Goal: Information Seeking & Learning: Learn about a topic

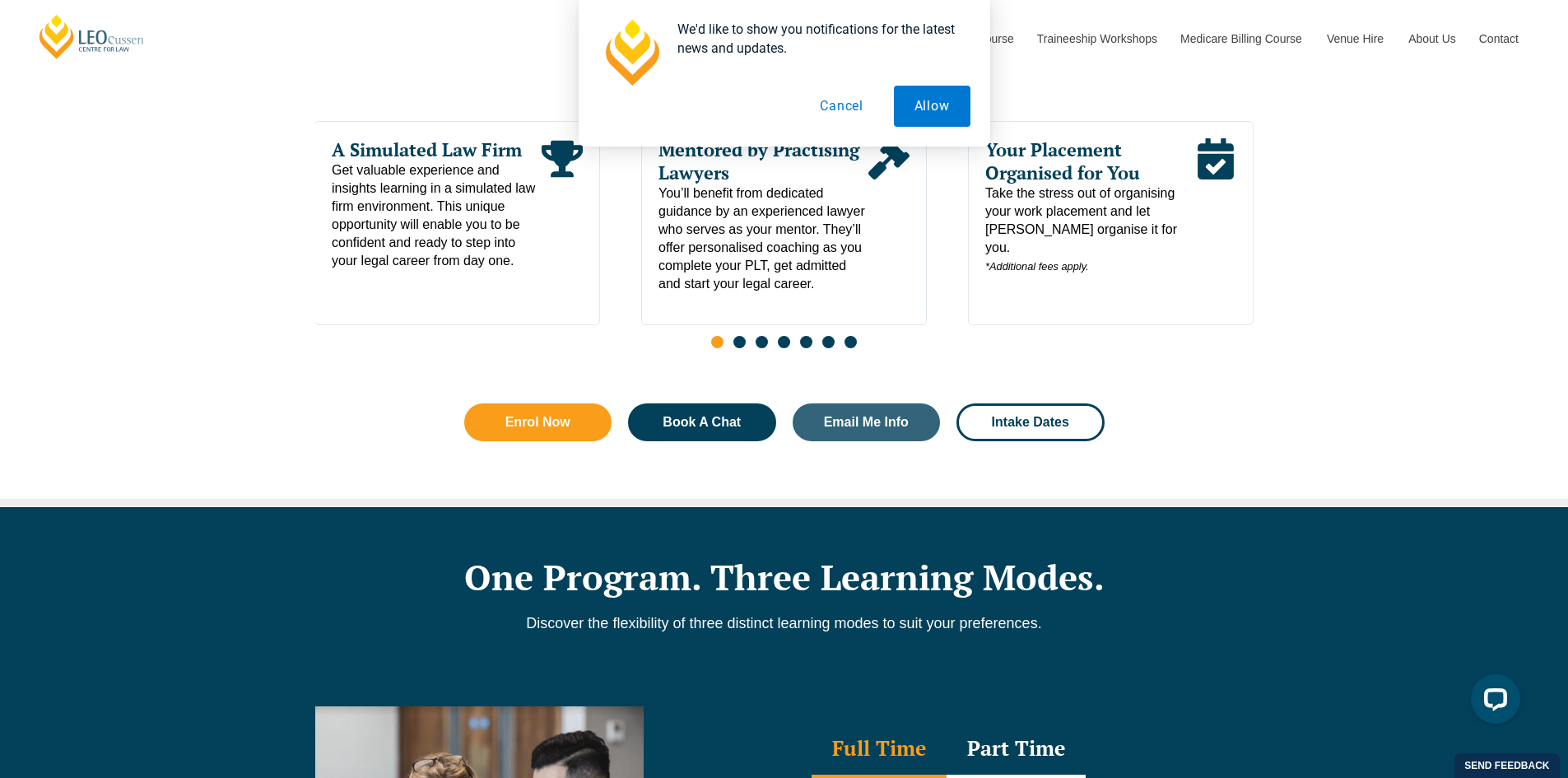
click at [1092, 167] on span "Your Placement Organised for You" at bounding box center [1090, 161] width 210 height 46
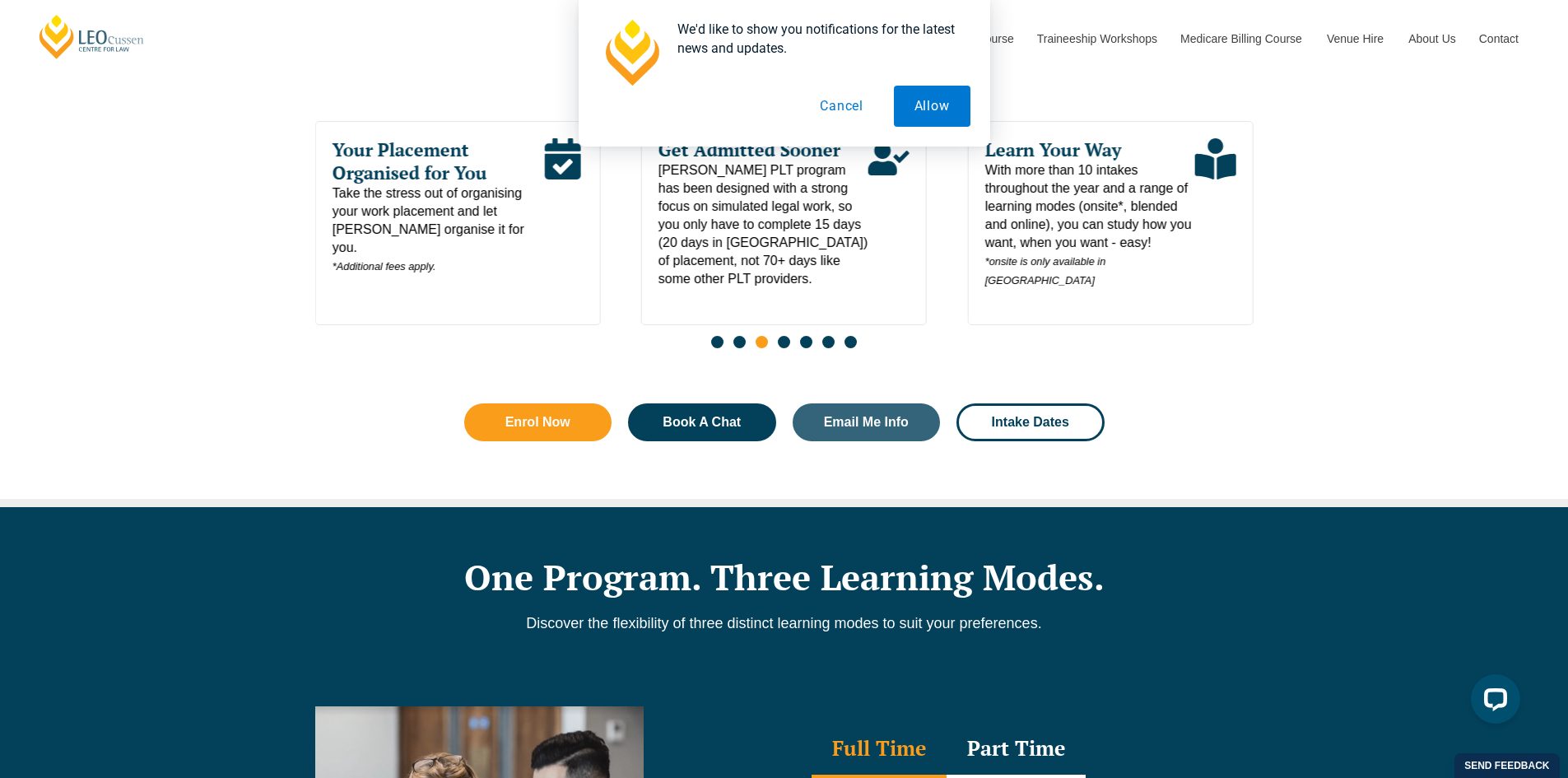
click at [433, 184] on span "Take the stress out of organising your work placement and let [PERSON_NAME] org…" at bounding box center [436, 230] width 210 height 92
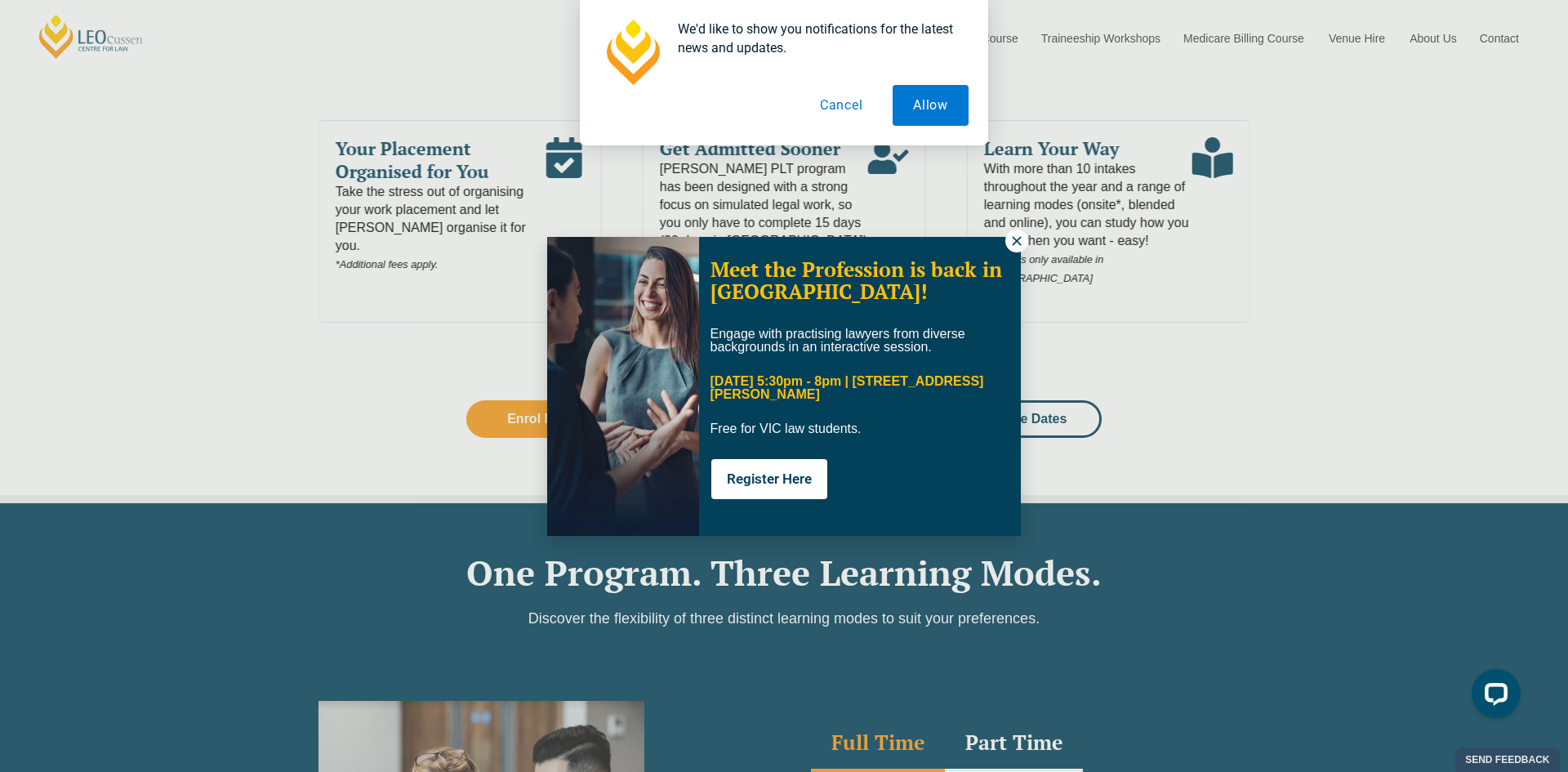
click at [1014, 234] on icon at bounding box center [1017, 241] width 15 height 15
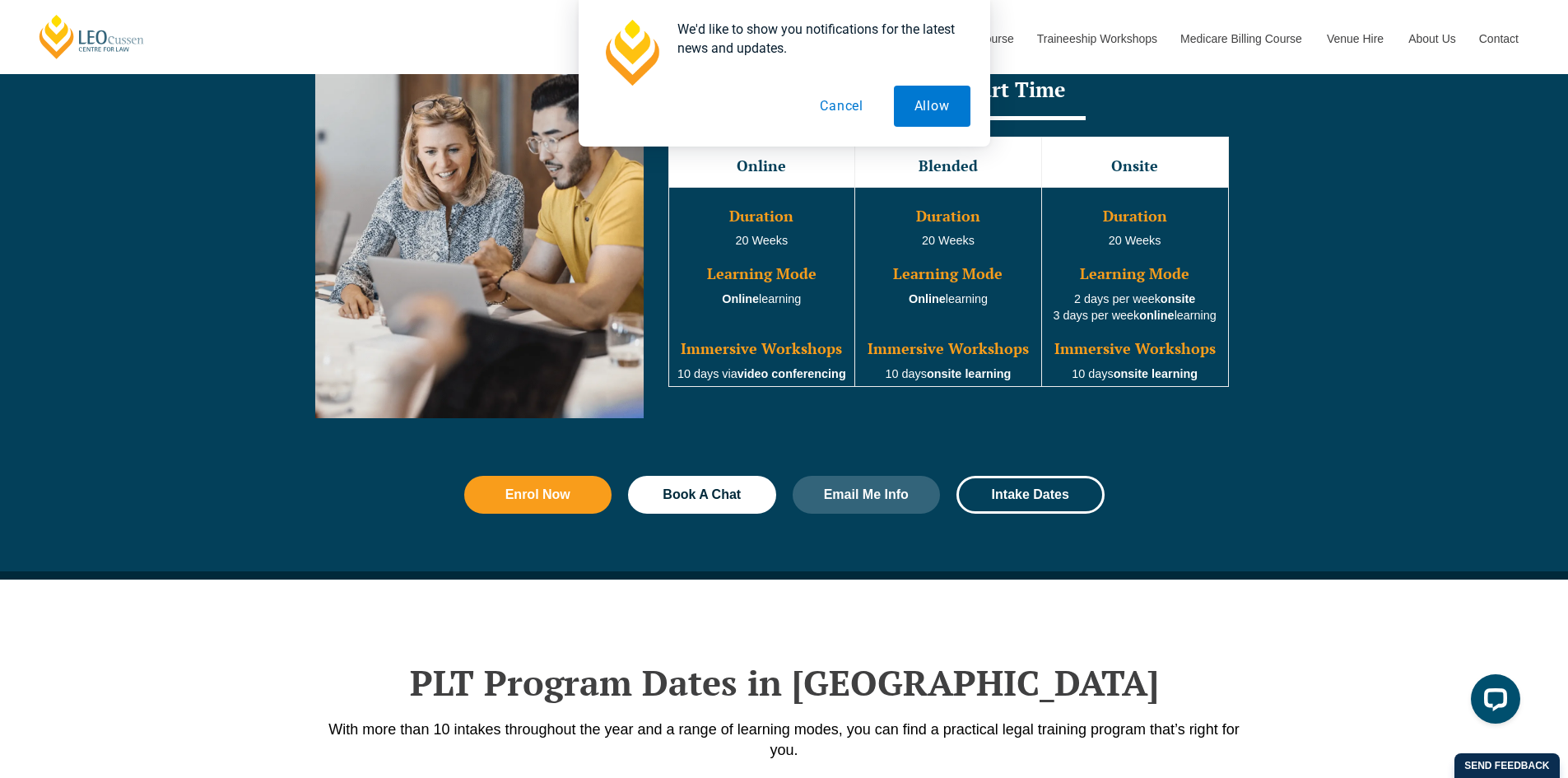
scroll to position [1399, 0]
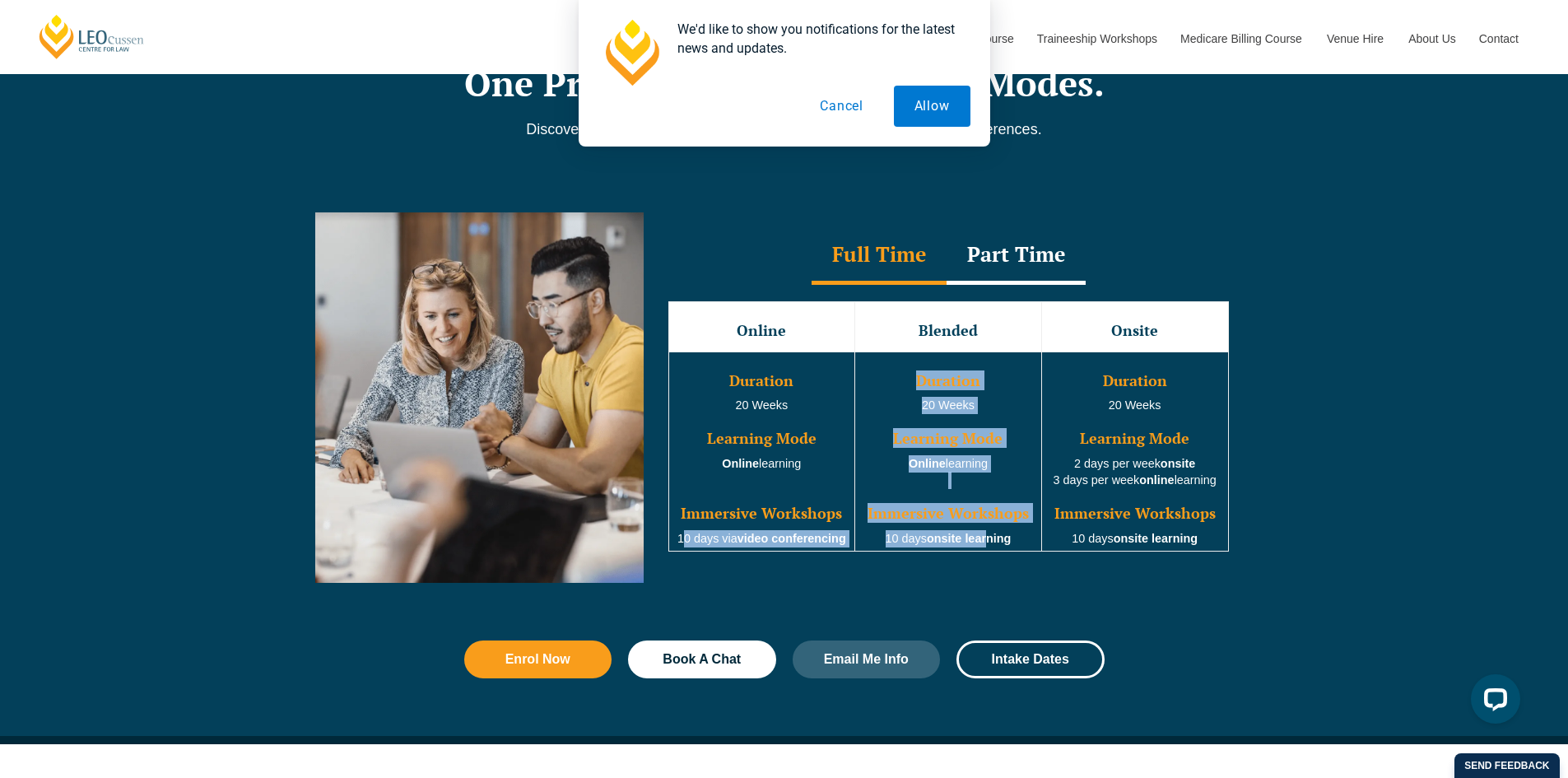
drag, startPoint x: 683, startPoint y: 543, endPoint x: 989, endPoint y: 543, distance: 306.0
click at [989, 543] on tr "Duration 20 Weeks Learning Mode Online learning Immersive Workshops 10 days via…" at bounding box center [948, 451] width 560 height 200
drag, startPoint x: 989, startPoint y: 542, endPoint x: 989, endPoint y: 396, distance: 146.0
click at [989, 540] on strong "onsite learning" at bounding box center [969, 538] width 84 height 13
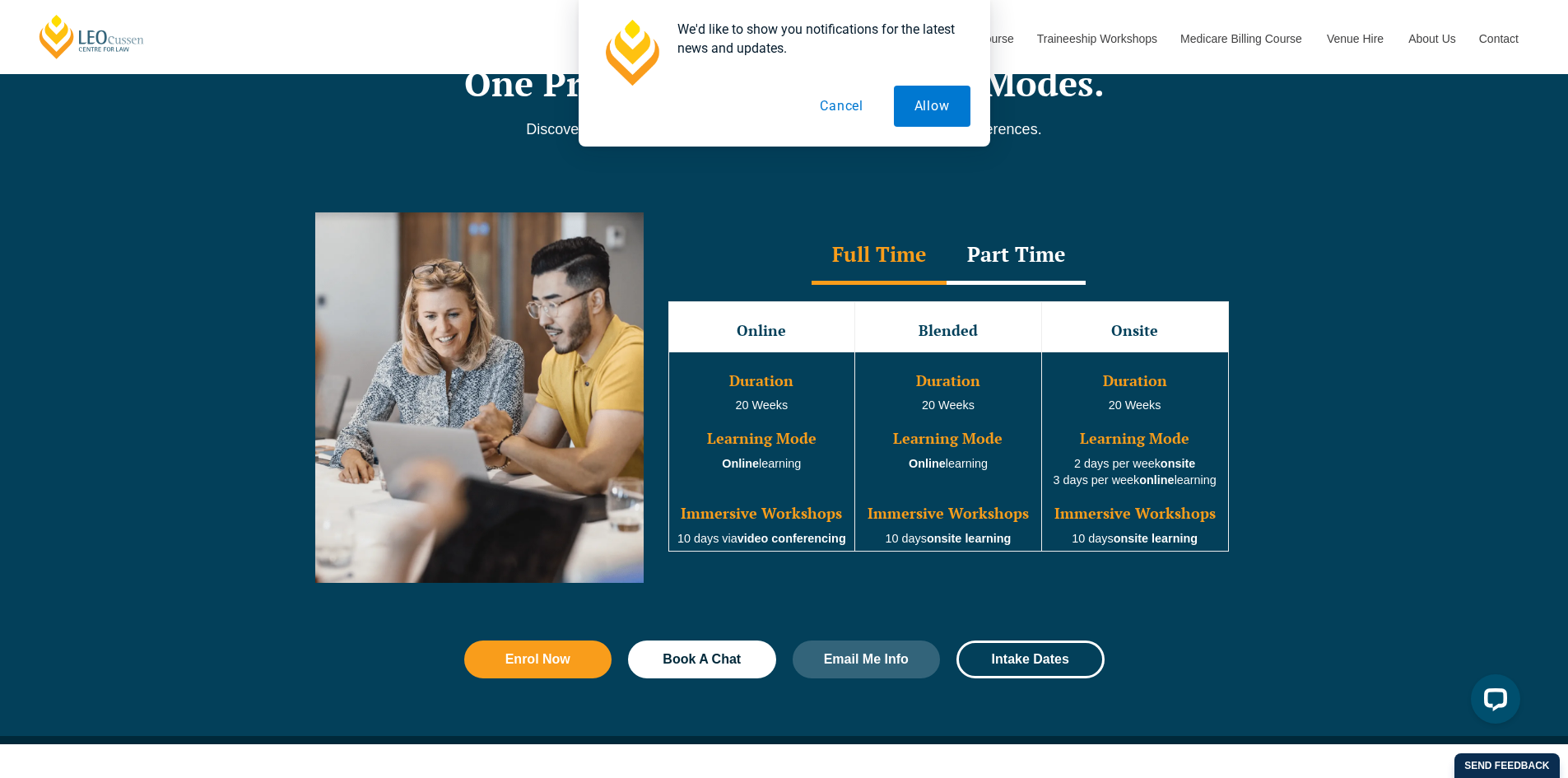
click at [1009, 267] on div "Part Time" at bounding box center [1016, 255] width 139 height 58
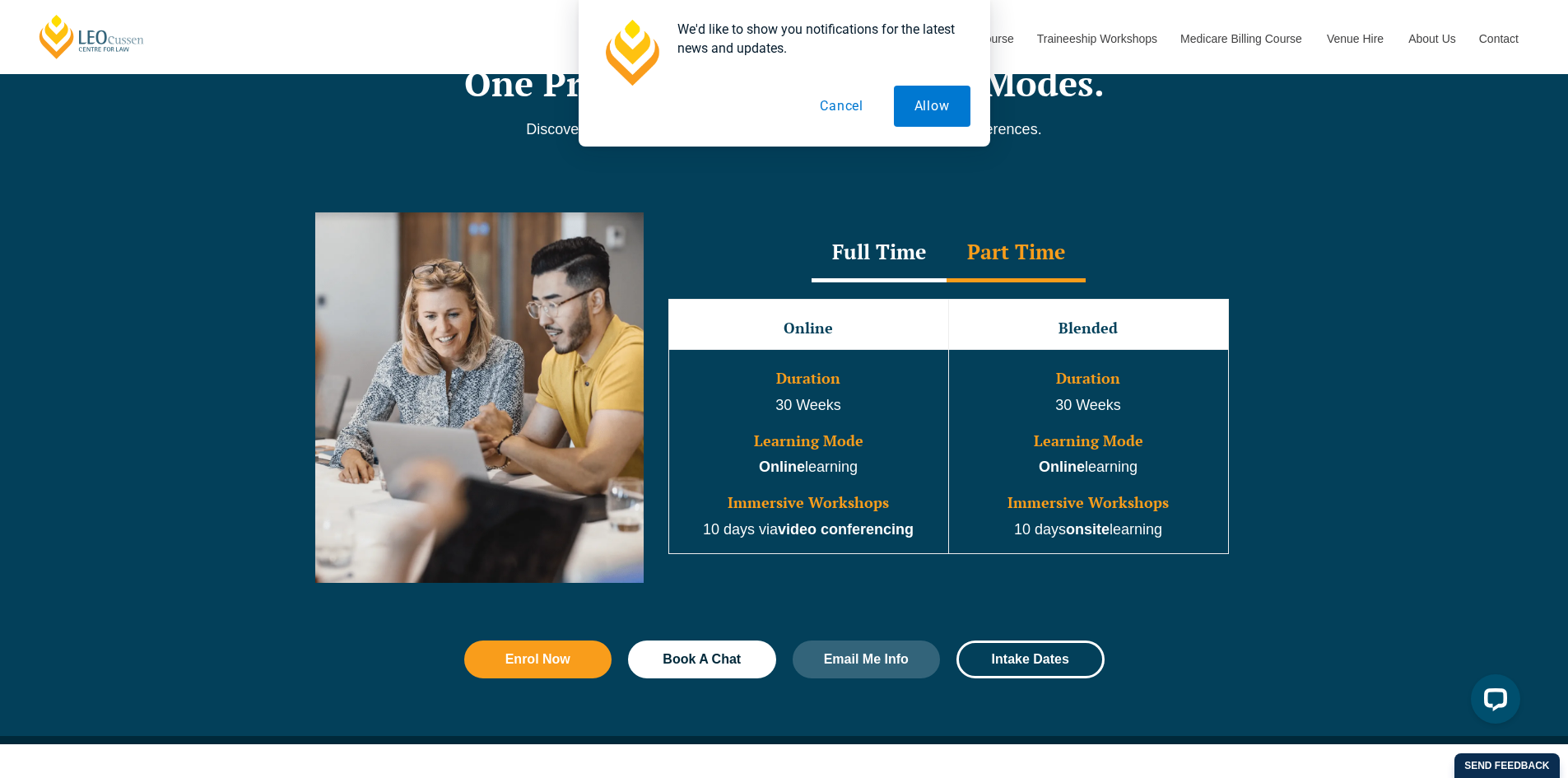
click at [866, 258] on div "Full Time" at bounding box center [879, 254] width 135 height 58
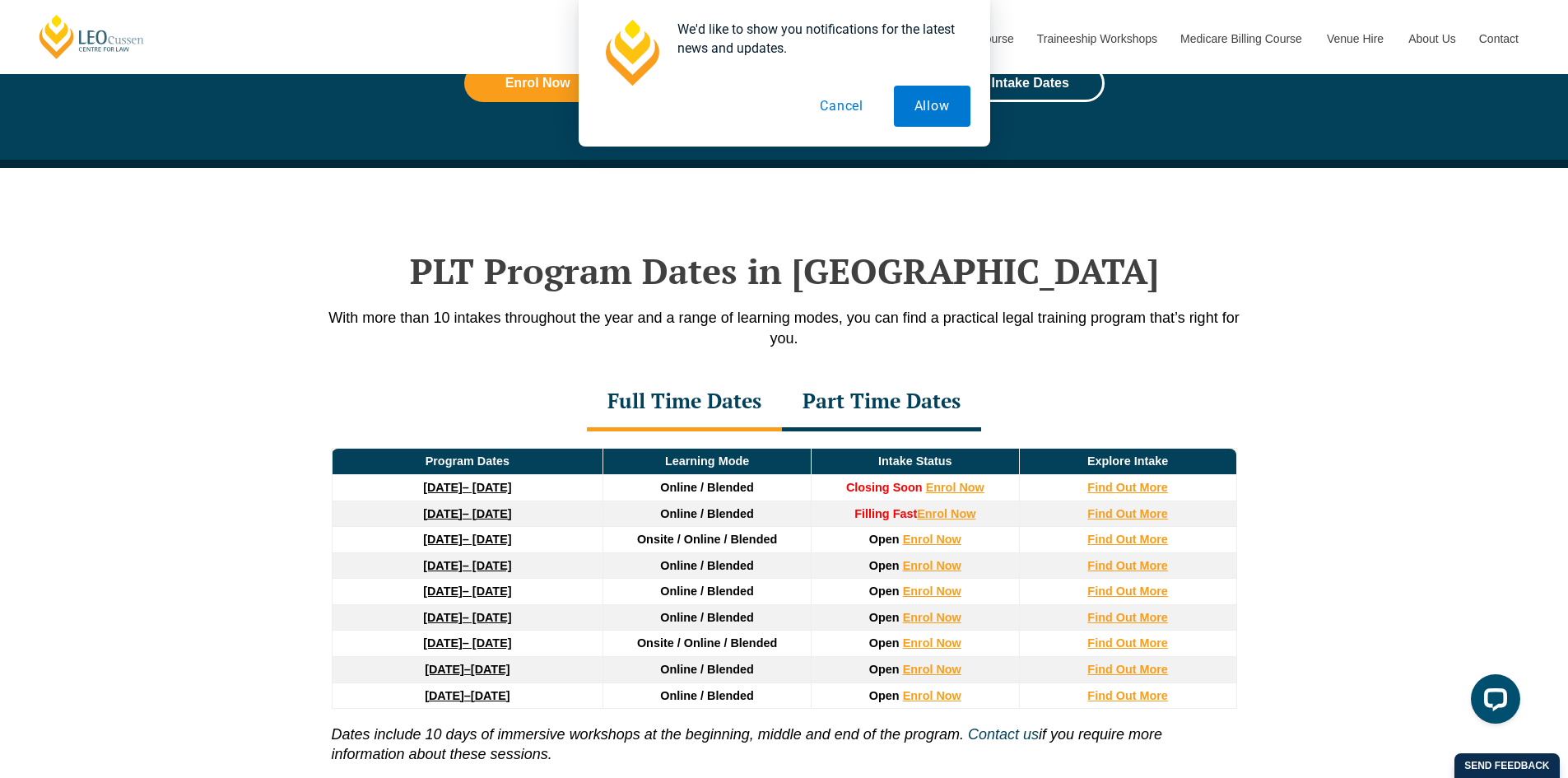
scroll to position [2058, 0]
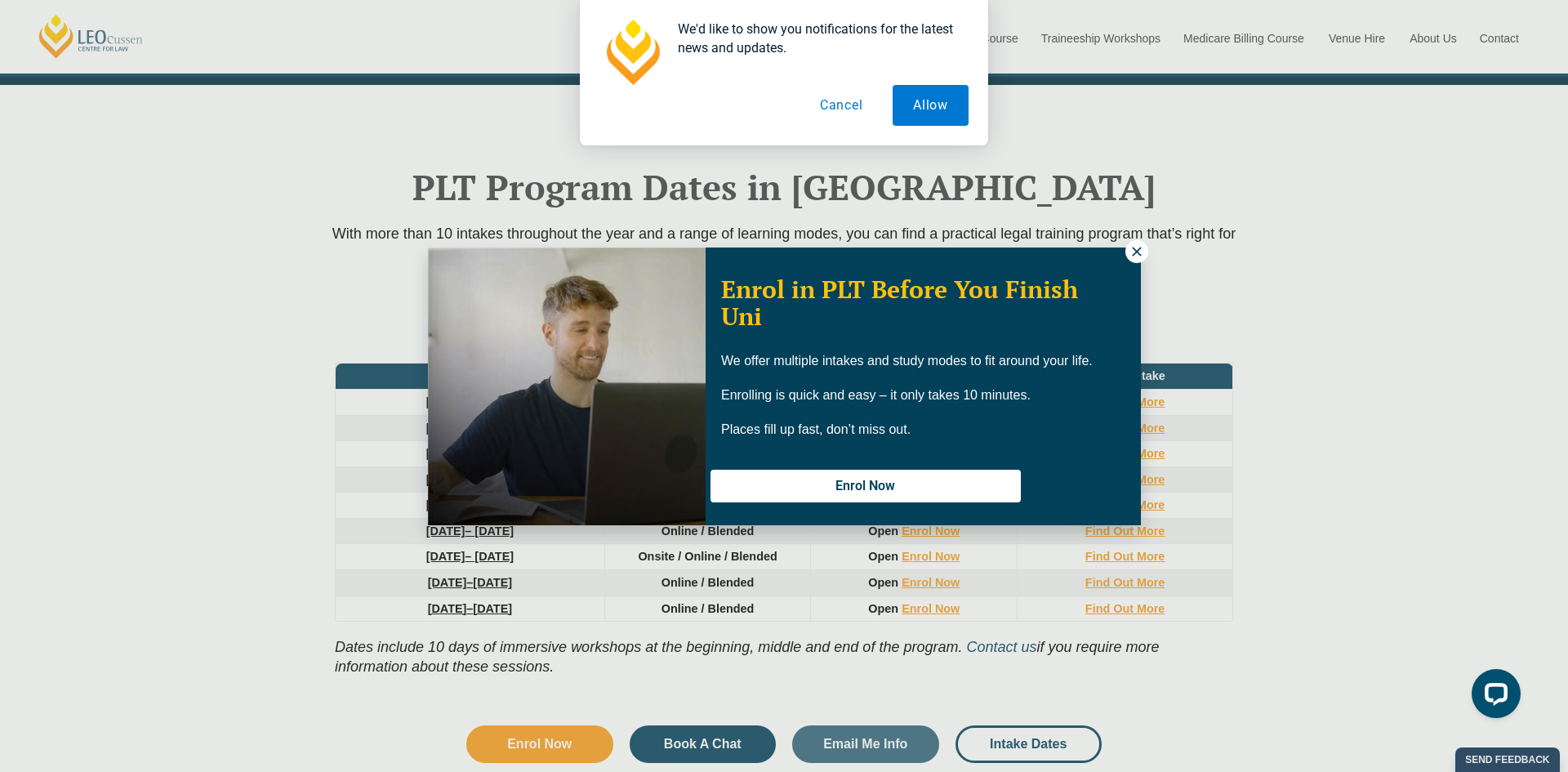
click at [1129, 247] on icon at bounding box center [1137, 252] width 15 height 15
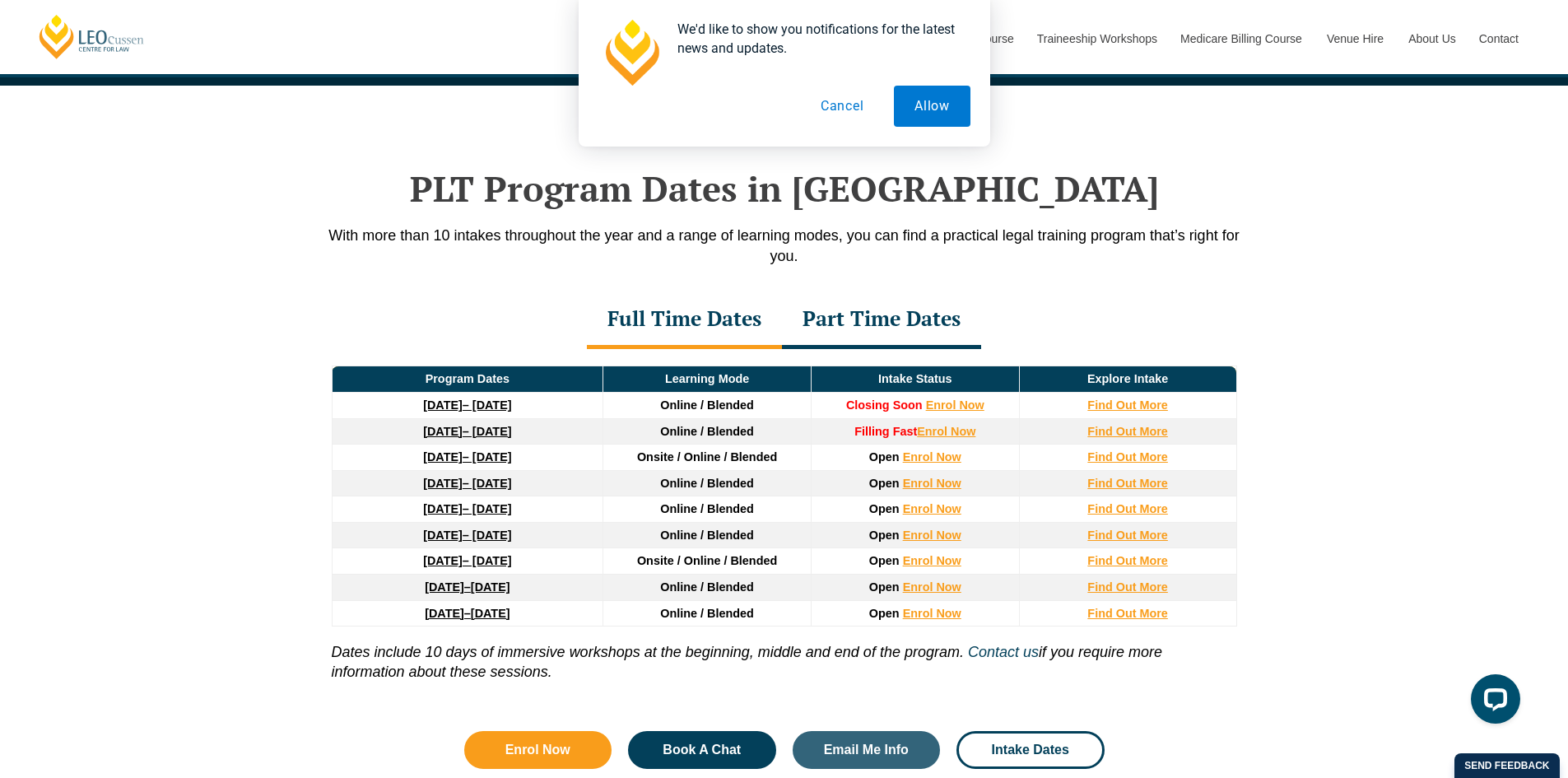
click at [847, 103] on button "Cancel" at bounding box center [841, 106] width 85 height 41
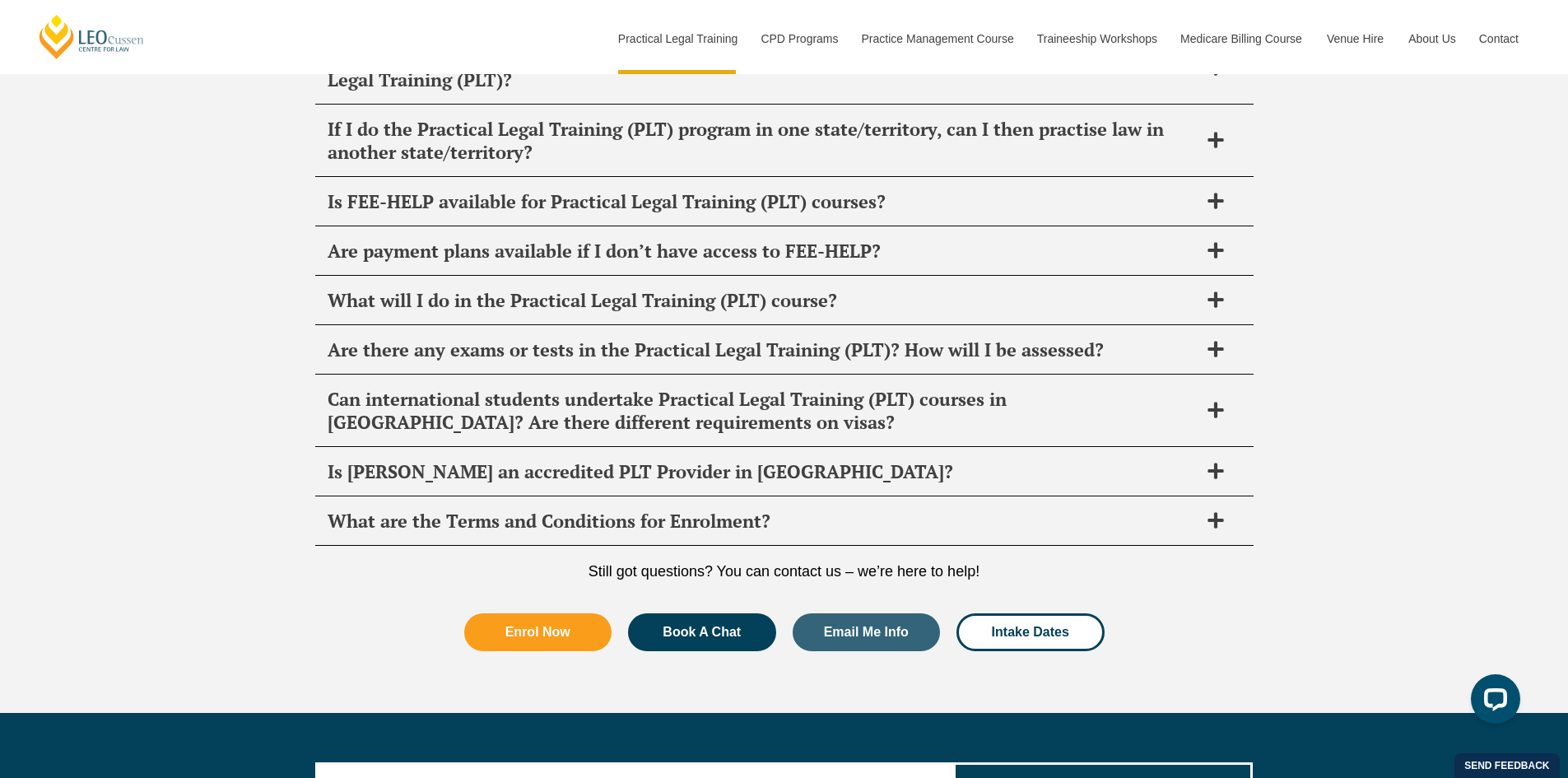
scroll to position [8643, 0]
